Goal: Information Seeking & Learning: Learn about a topic

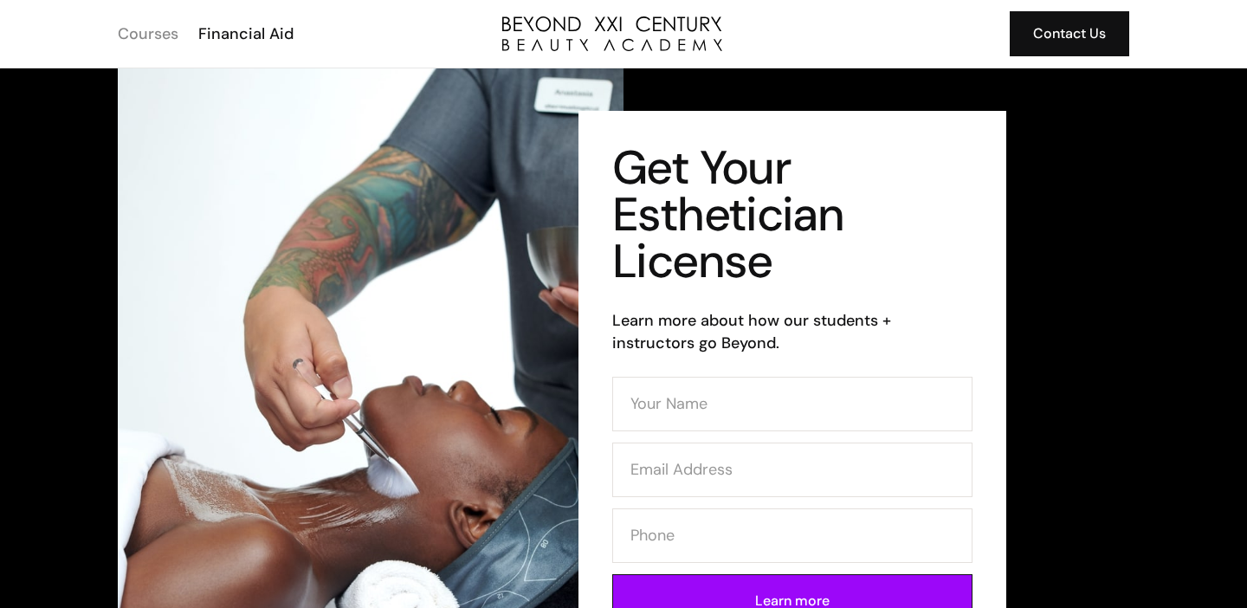
click at [150, 40] on div "Courses" at bounding box center [148, 34] width 61 height 23
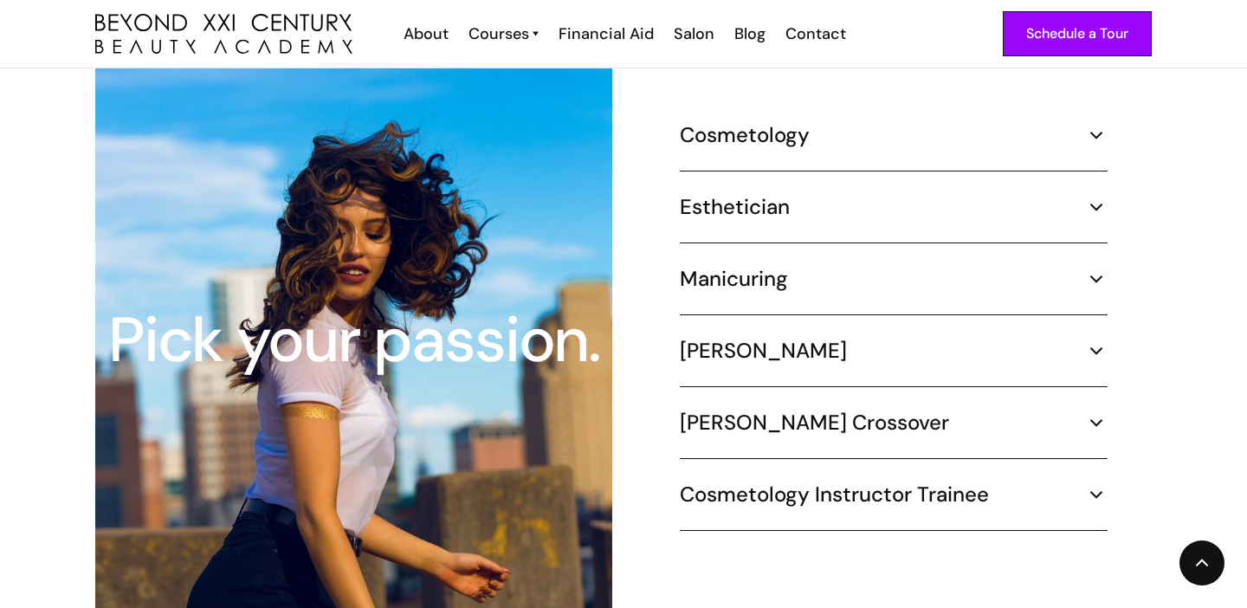
scroll to position [1693, 0]
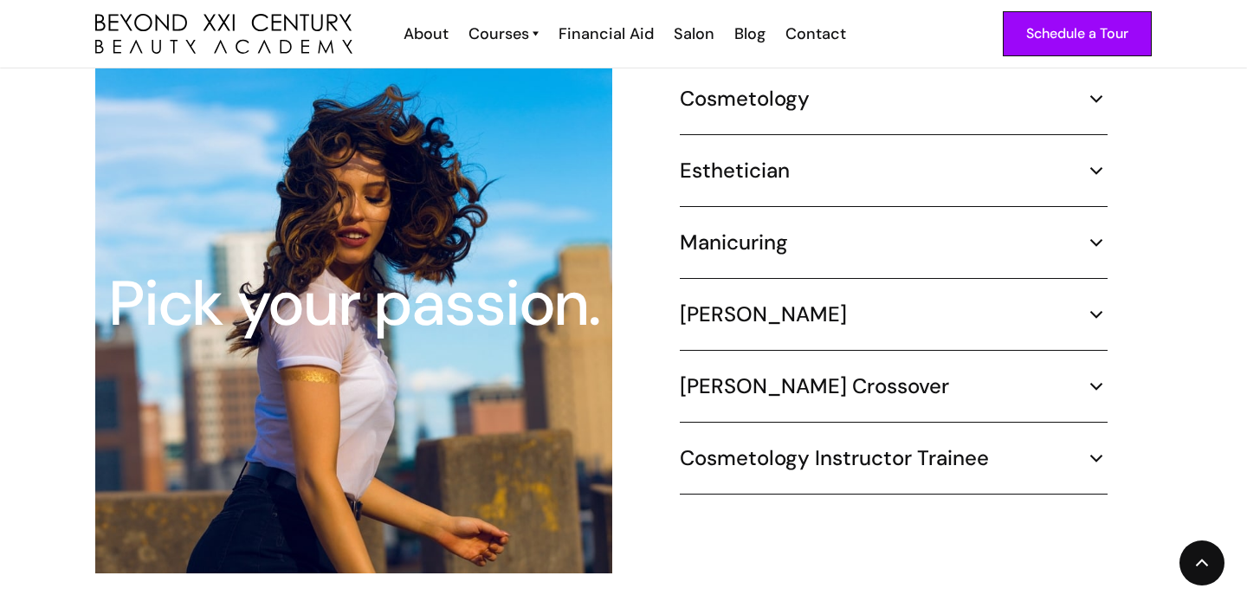
click at [858, 159] on div "Esthetician" at bounding box center [894, 171] width 428 height 26
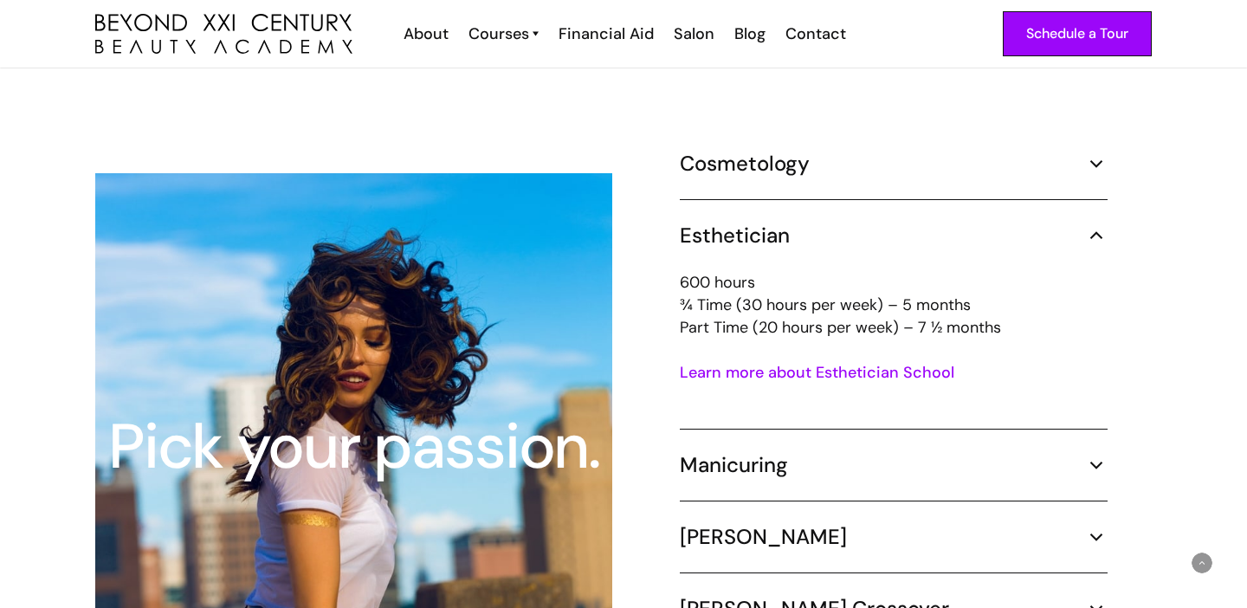
scroll to position [1576, 0]
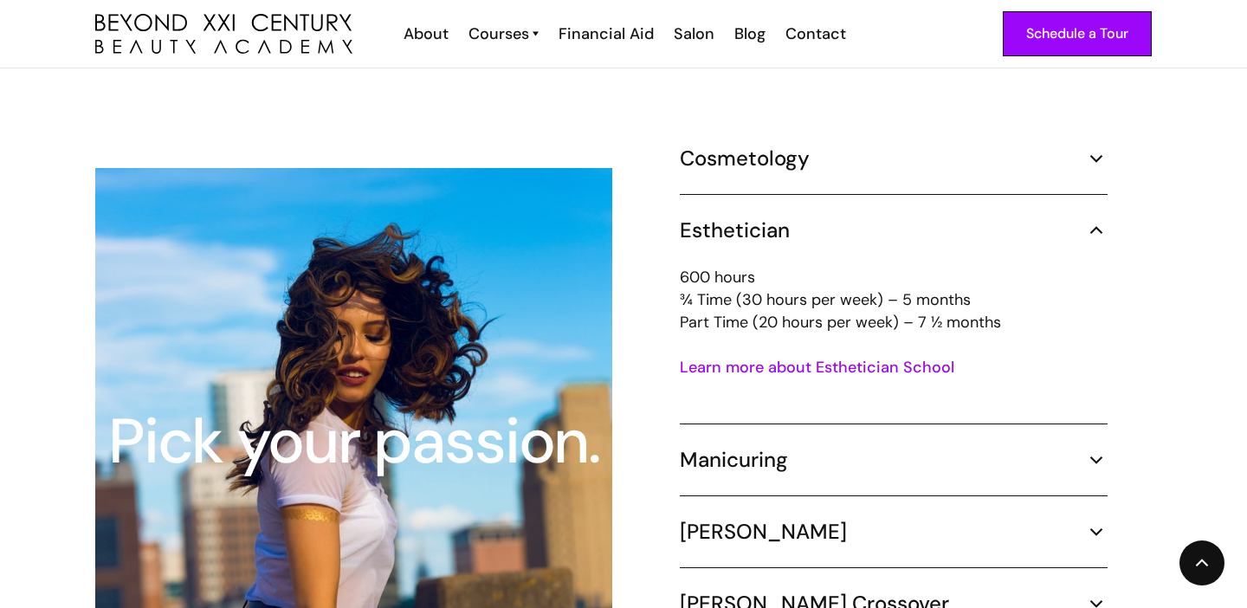
click at [833, 357] on link "Learn more about Esthetician School" at bounding box center [817, 367] width 275 height 21
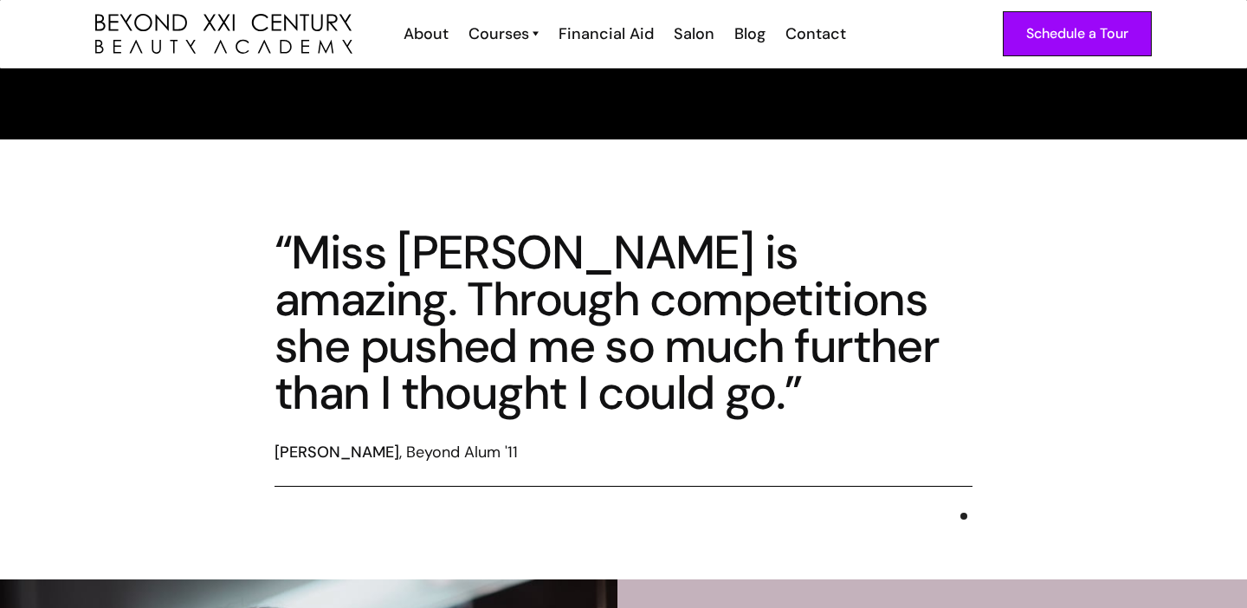
scroll to position [4228, 0]
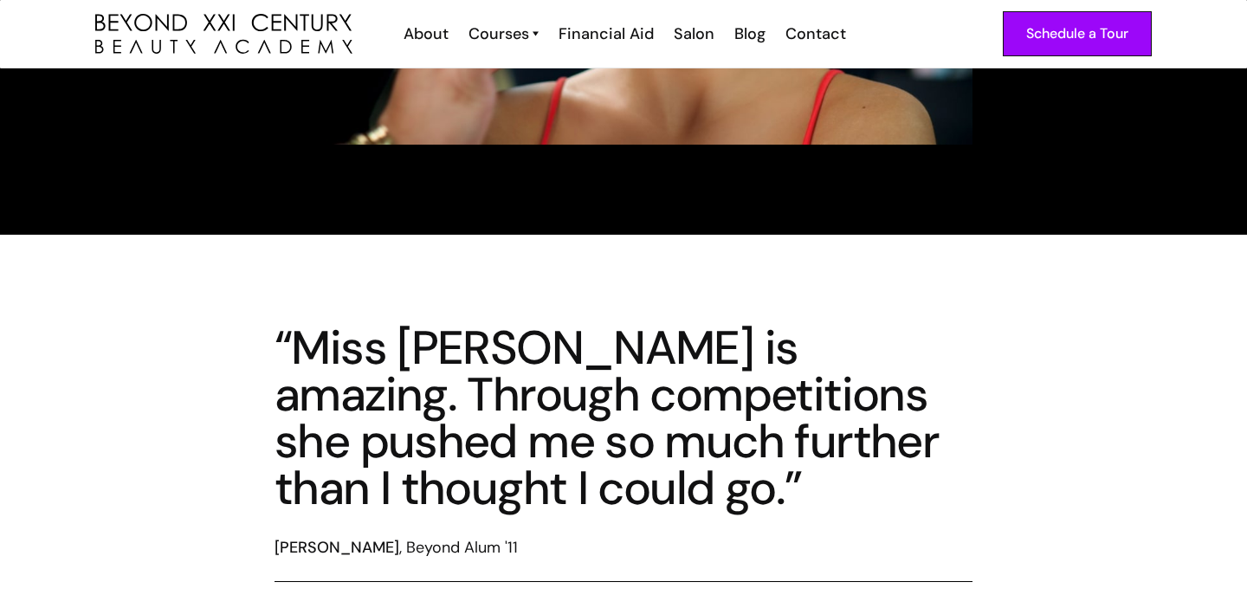
click at [529, 545] on div "[PERSON_NAME] , Beyond Alum '11" at bounding box center [624, 547] width 698 height 23
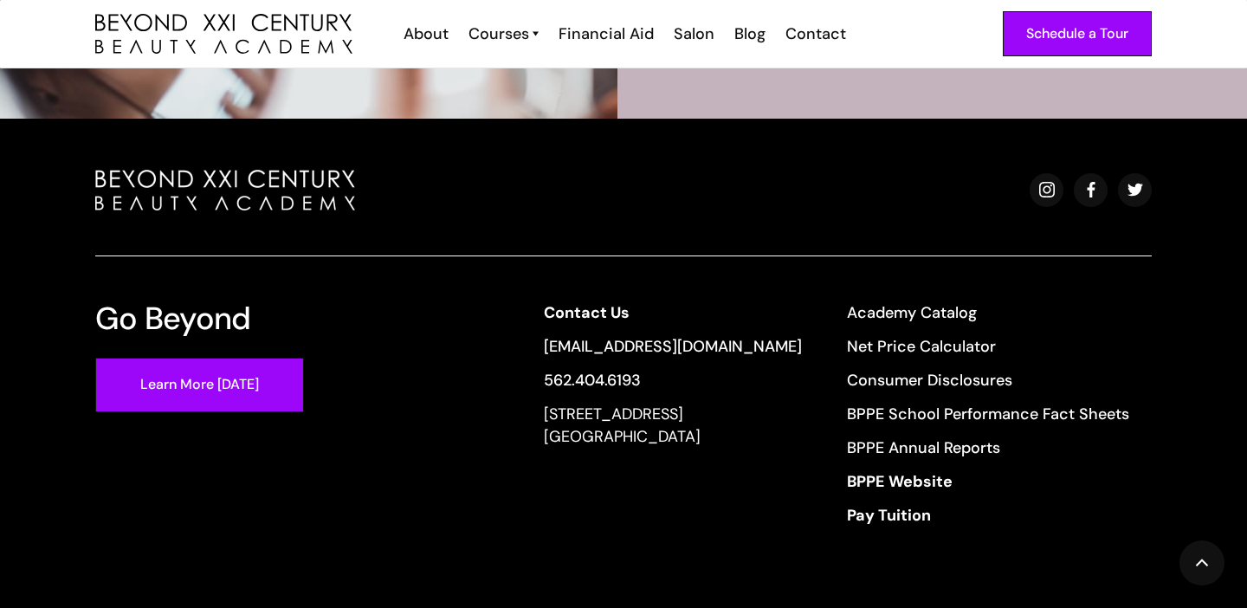
scroll to position [5686, 0]
